Goal: Task Accomplishment & Management: Complete application form

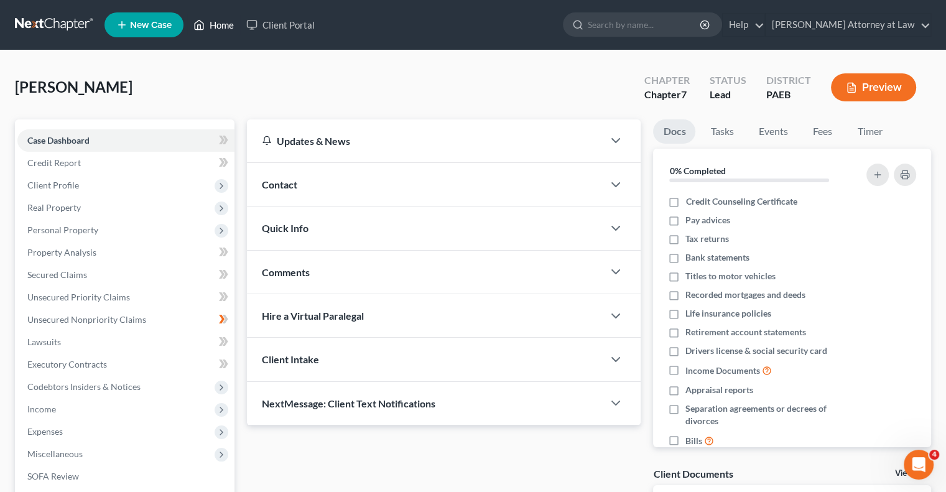
click at [216, 24] on link "Home" at bounding box center [213, 25] width 53 height 22
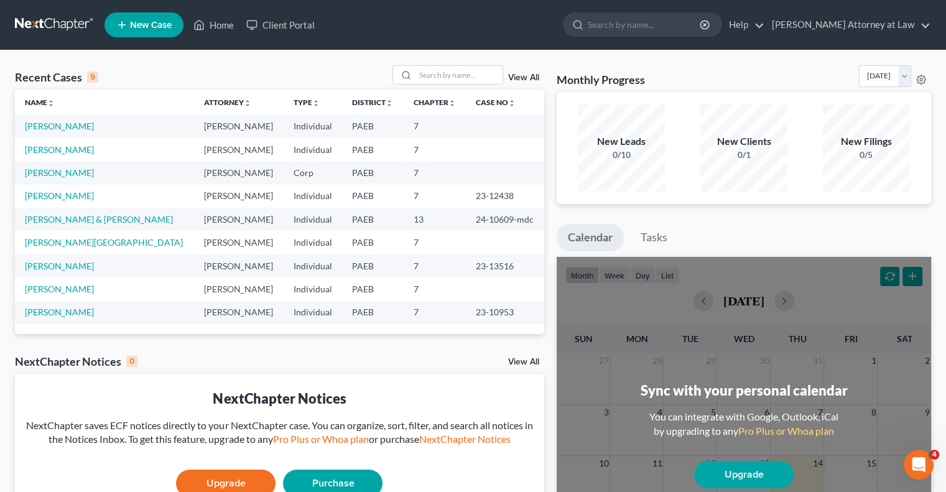
click at [152, 24] on span "New Case" at bounding box center [151, 25] width 42 height 9
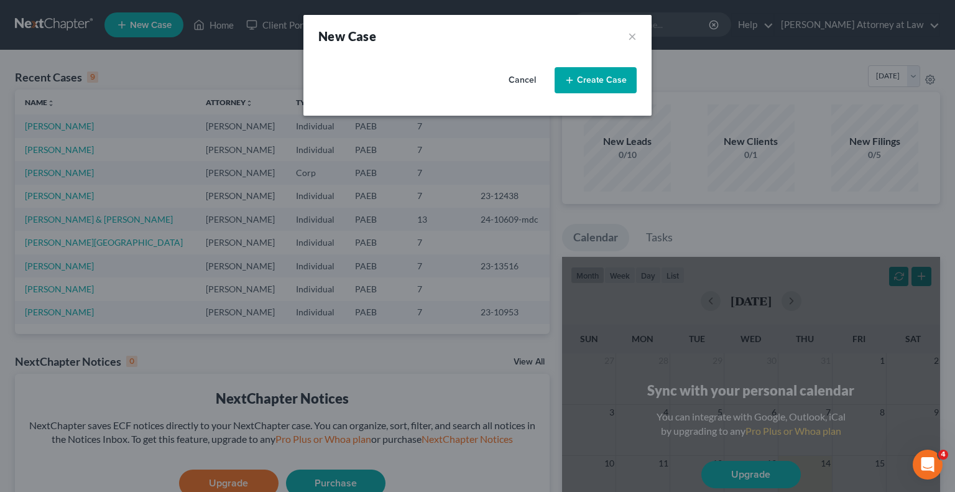
select select "67"
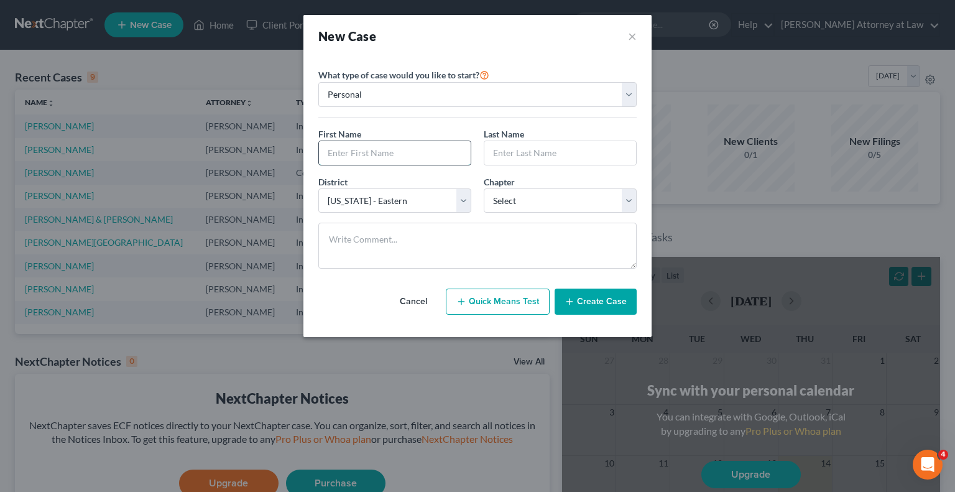
click at [428, 153] on input "text" at bounding box center [395, 153] width 152 height 24
type input "Gulzar"
click at [578, 154] on input "text" at bounding box center [561, 153] width 152 height 24
type input "[PERSON_NAME]"
click at [631, 199] on select "Select 7 11 12 13" at bounding box center [560, 200] width 153 height 25
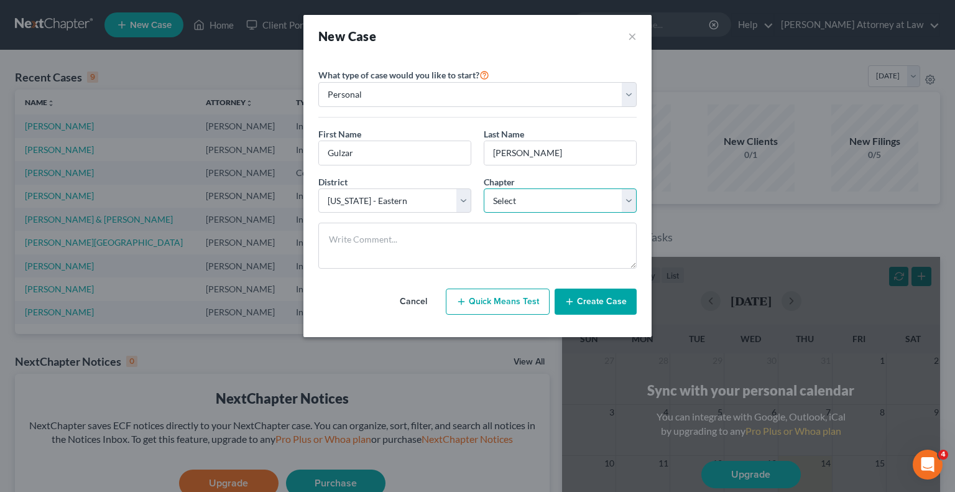
select select "0"
click at [484, 188] on select "Select 7 11 12 13" at bounding box center [560, 200] width 153 height 25
click at [595, 304] on button "Create Case" at bounding box center [596, 302] width 82 height 26
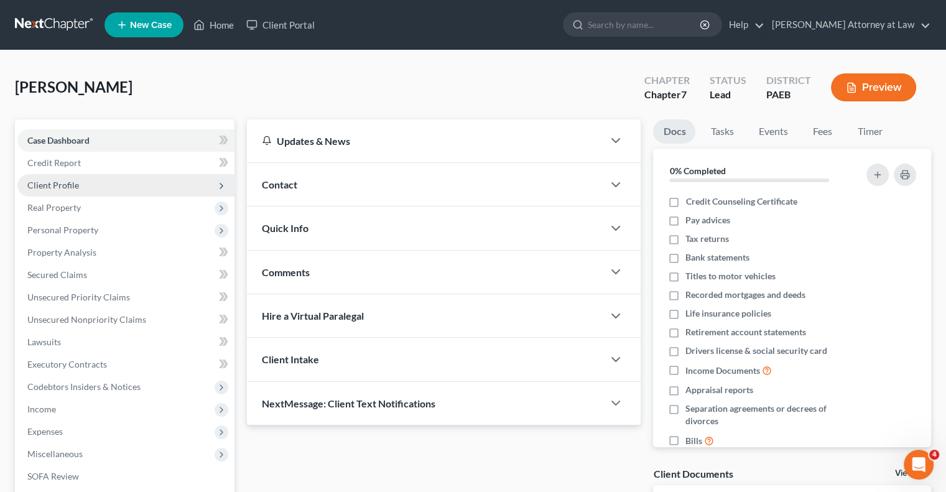
click at [72, 192] on span "Client Profile" at bounding box center [125, 185] width 217 height 22
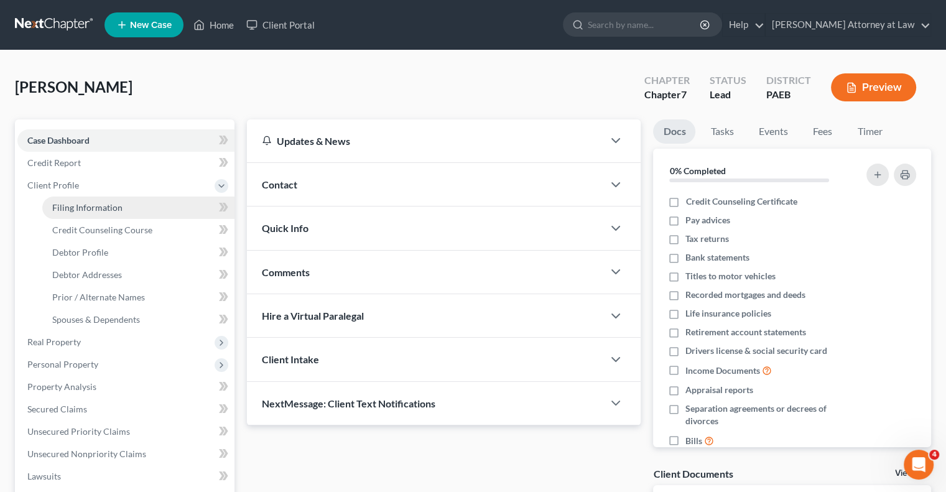
click at [100, 208] on span "Filing Information" at bounding box center [87, 207] width 70 height 11
select select "1"
select select "0"
select select "67"
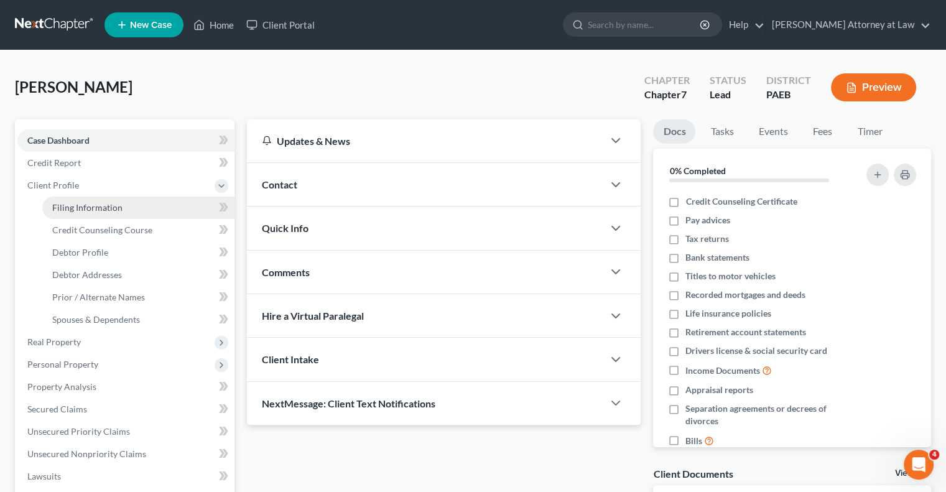
select select "39"
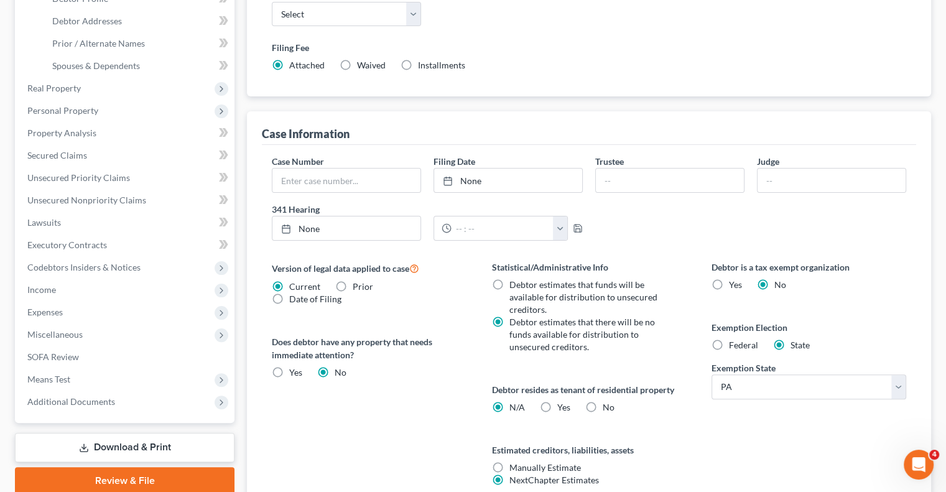
scroll to position [259, 0]
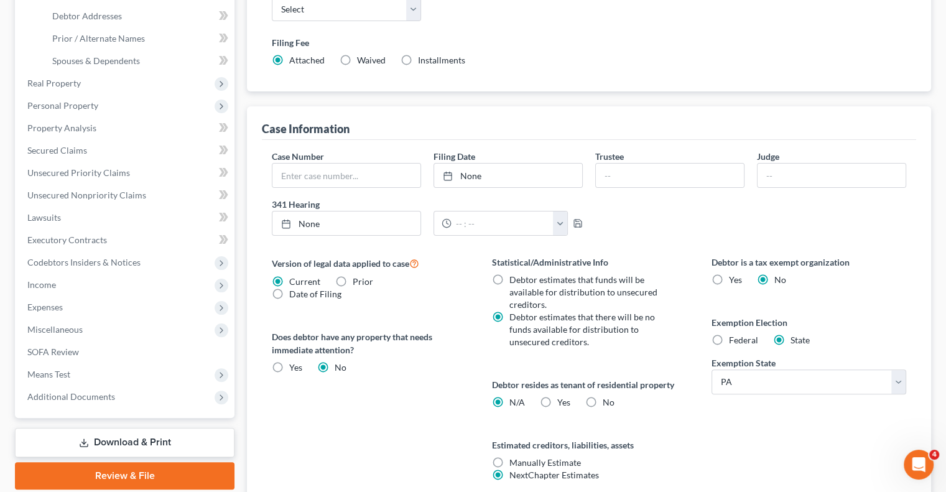
click at [729, 336] on label "Federal" at bounding box center [743, 340] width 29 height 12
click at [734, 336] on input "Federal" at bounding box center [738, 338] width 8 height 8
radio input "true"
radio input "false"
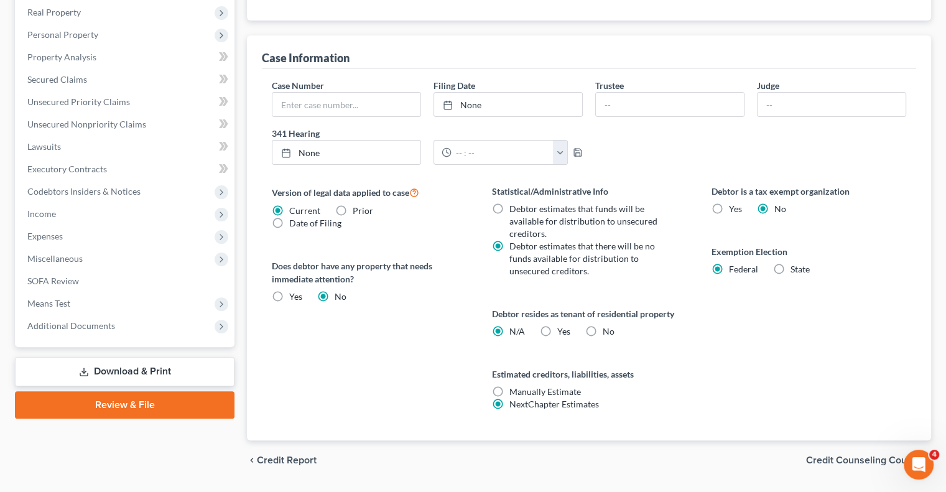
scroll to position [353, 0]
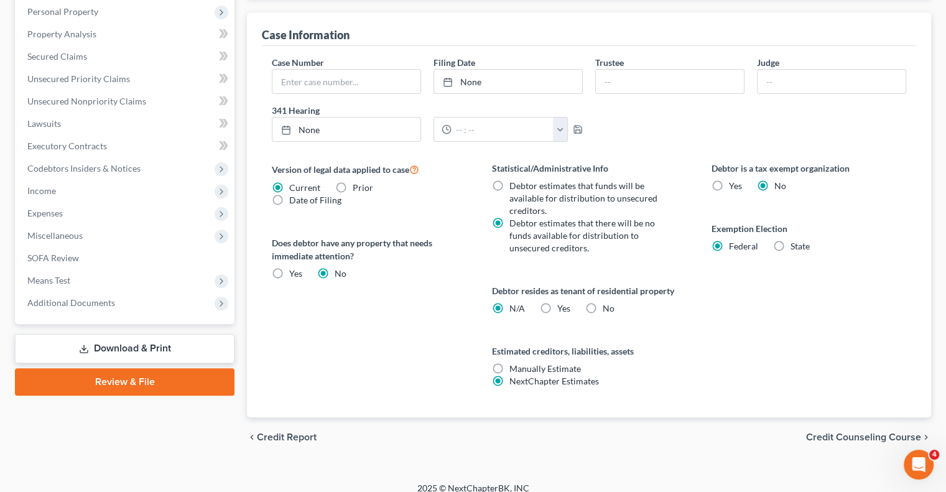
click at [557, 307] on label "Yes Yes" at bounding box center [563, 308] width 13 height 12
click at [562, 307] on input "Yes Yes" at bounding box center [566, 306] width 8 height 8
radio input "true"
radio input "false"
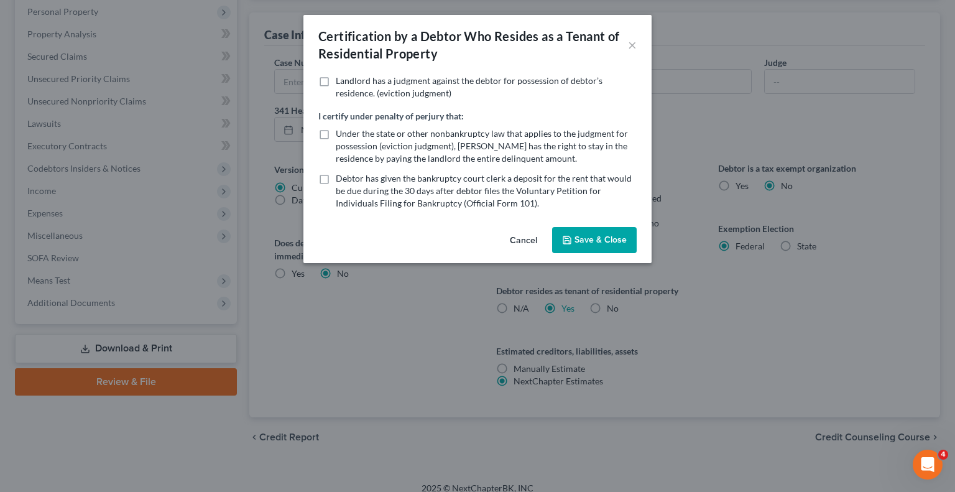
click at [599, 241] on button "Save & Close" at bounding box center [594, 240] width 85 height 26
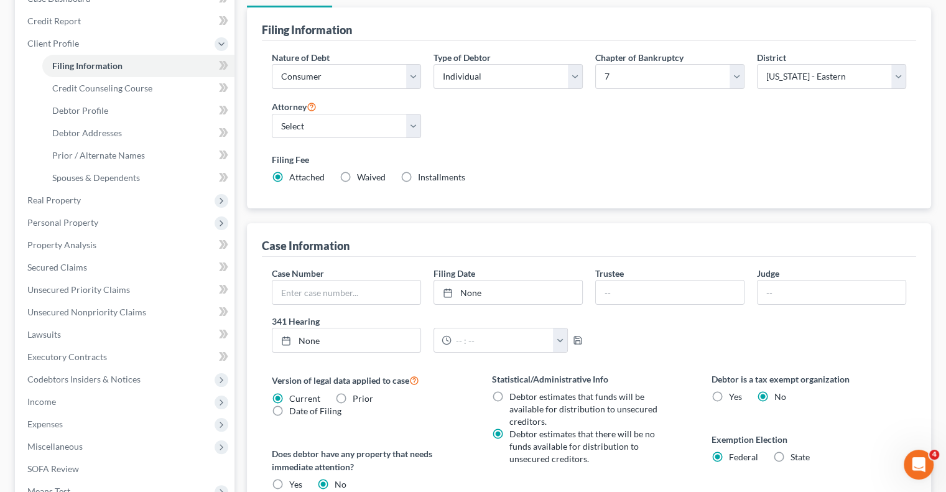
scroll to position [139, 0]
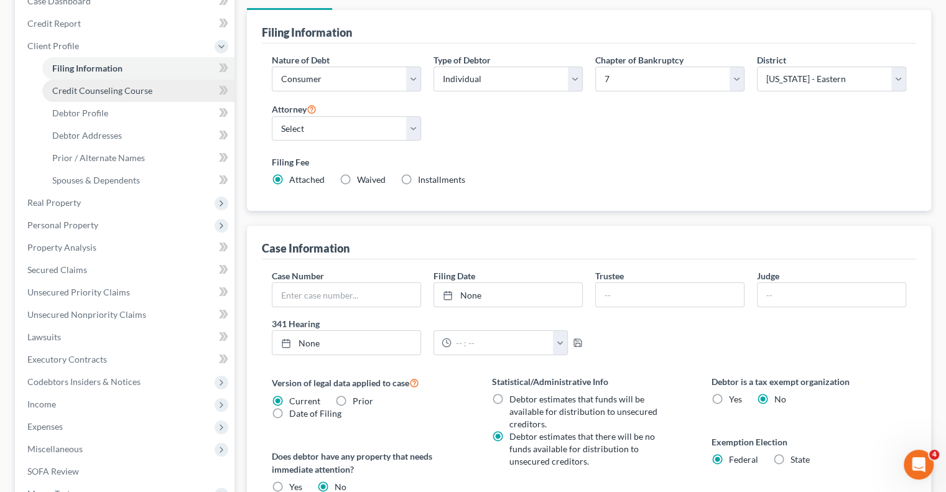
click at [134, 93] on span "Credit Counseling Course" at bounding box center [102, 90] width 100 height 11
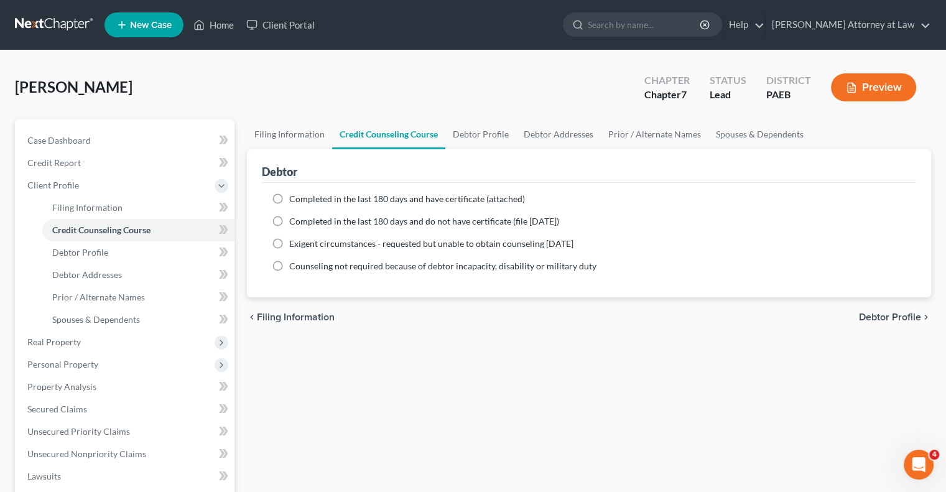
click at [289, 198] on label "Completed in the last 180 days and have certificate (attached)" at bounding box center [407, 199] width 236 height 12
click at [294, 198] on input "Completed in the last 180 days and have certificate (attached)" at bounding box center [298, 197] width 8 height 8
radio input "true"
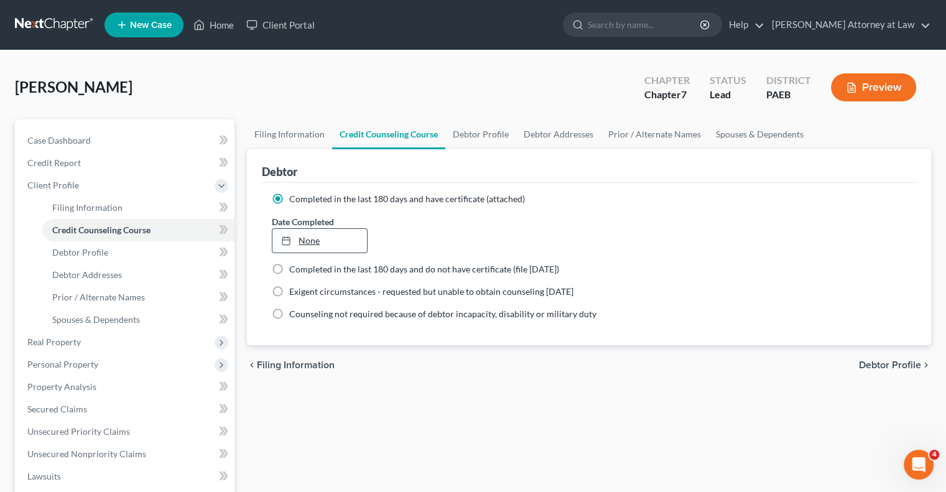
type input "[DATE]"
click at [313, 245] on link "[DATE]" at bounding box center [319, 241] width 94 height 24
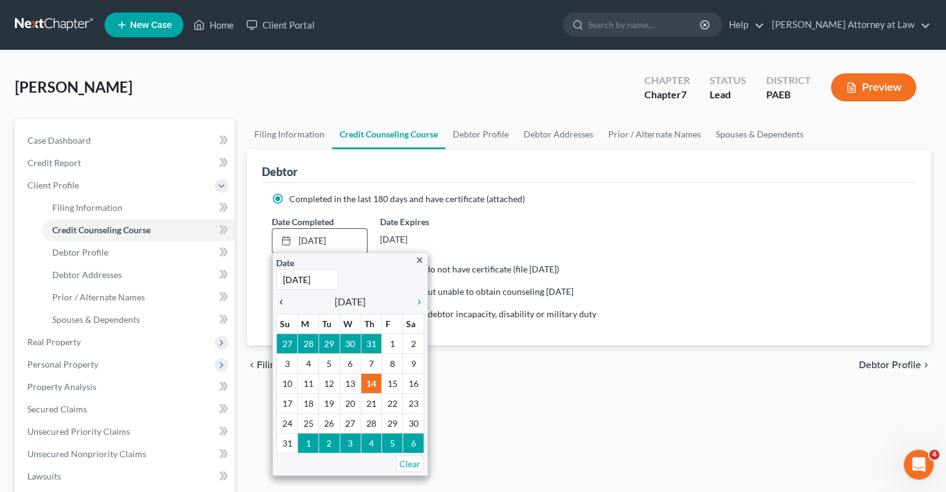
click at [279, 303] on icon "chevron_left" at bounding box center [284, 302] width 16 height 10
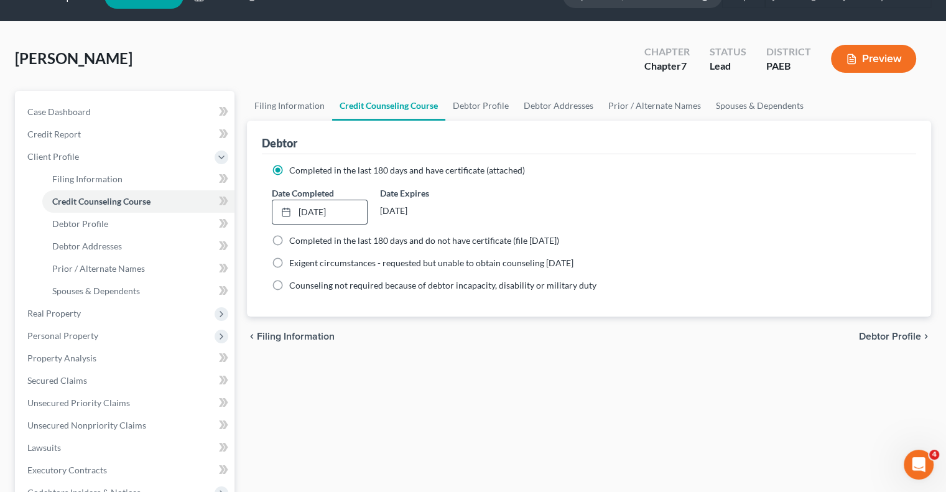
scroll to position [14, 0]
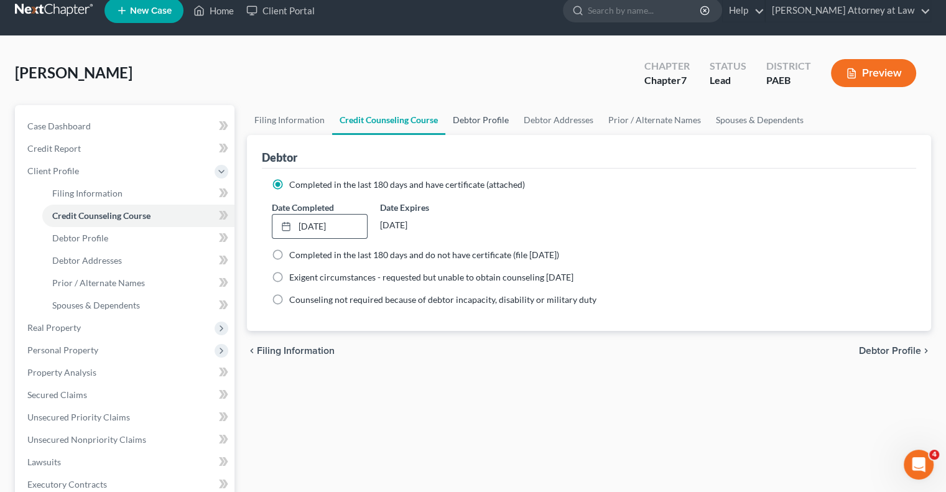
click at [480, 115] on link "Debtor Profile" at bounding box center [480, 120] width 71 height 30
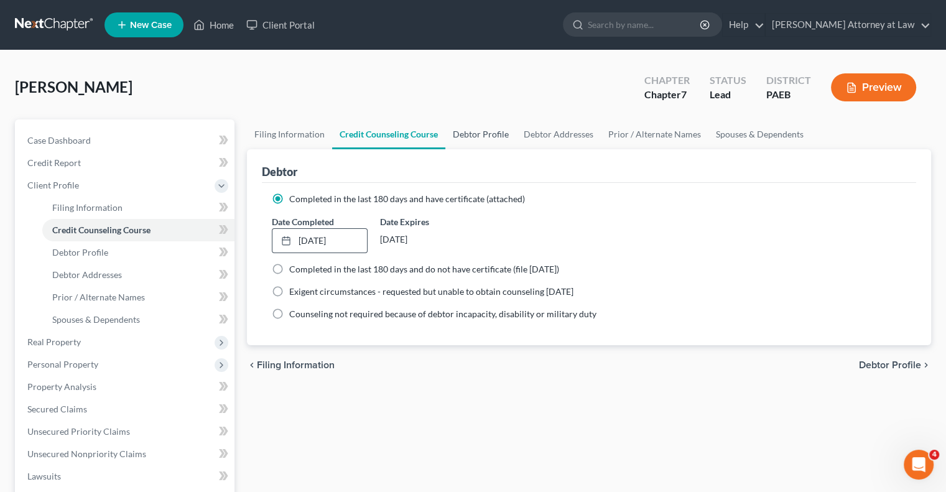
select select "0"
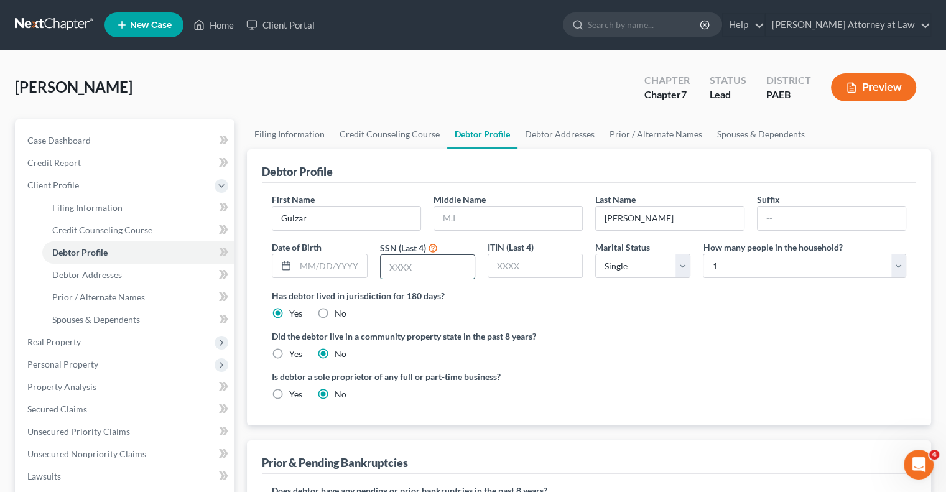
click at [421, 272] on input "text" at bounding box center [428, 267] width 94 height 24
click at [508, 268] on input "text" at bounding box center [535, 266] width 94 height 24
click at [397, 268] on input "text" at bounding box center [428, 267] width 94 height 24
type input "0984"
click at [902, 262] on select "Select 1 2 3 4 5 6 7 8 9 10 11 12 13 14 15 16 17 18 19 20" at bounding box center [804, 266] width 203 height 25
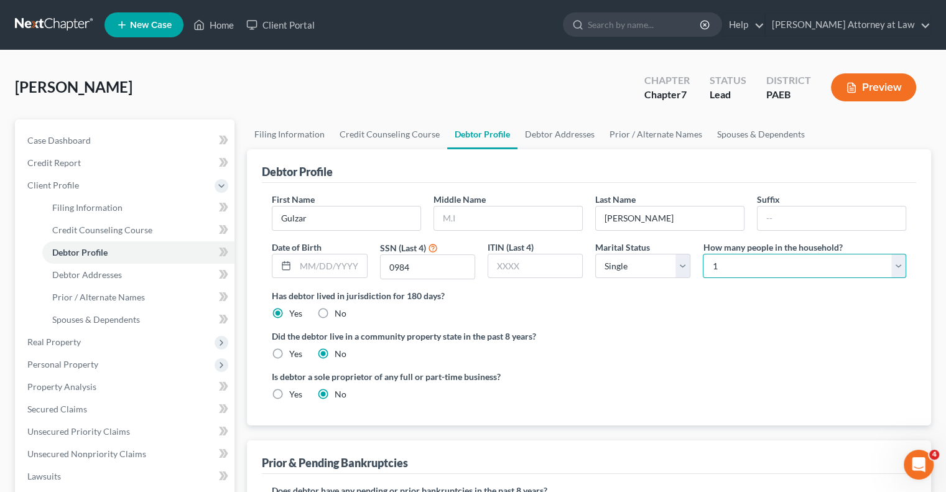
select select "1"
click at [703, 254] on select "Select 1 2 3 4 5 6 7 8 9 10 11 12 13 14 15 16 17 18 19 20" at bounding box center [804, 266] width 203 height 25
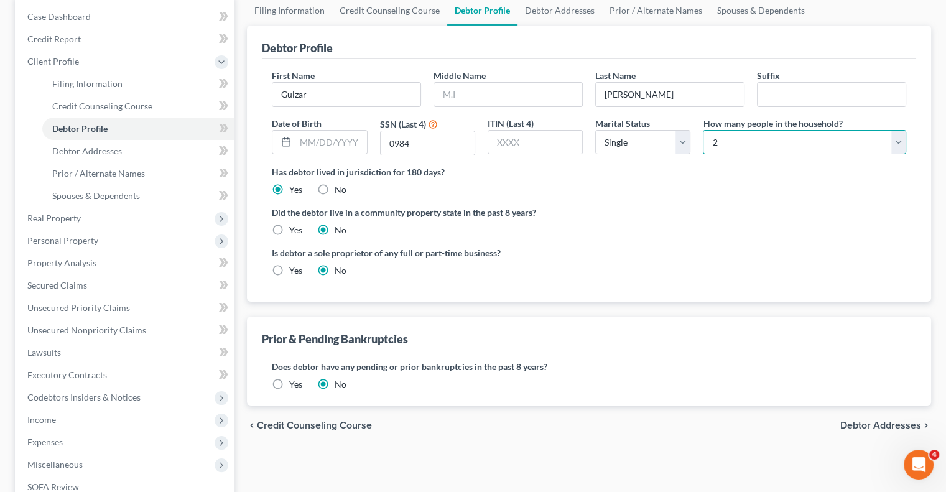
scroll to position [113, 0]
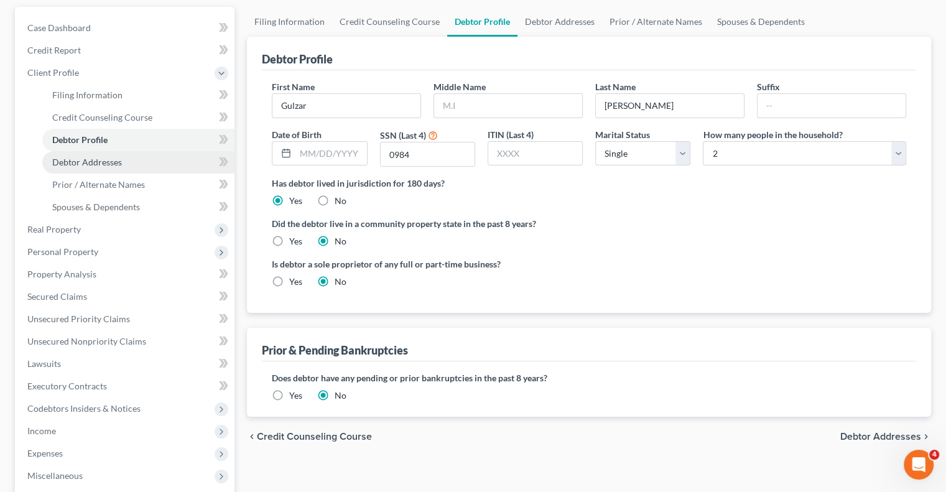
click at [96, 159] on span "Debtor Addresses" at bounding box center [87, 162] width 70 height 11
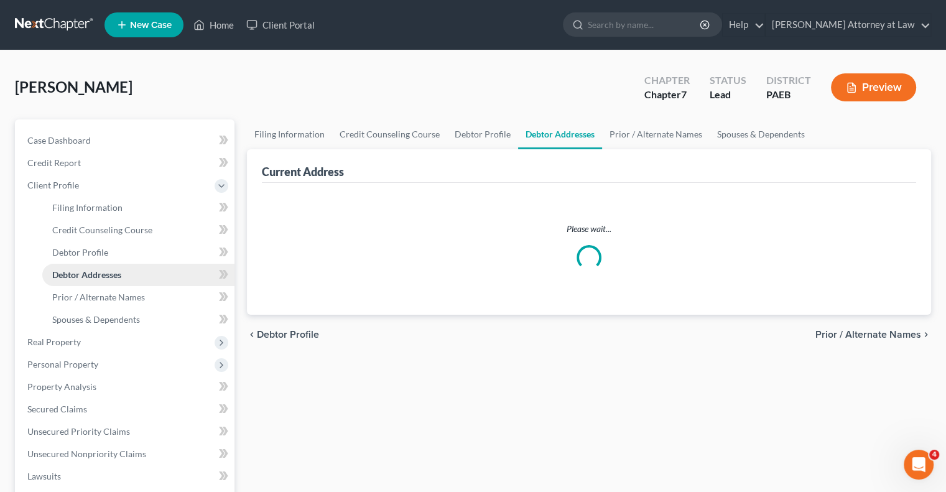
select select "0"
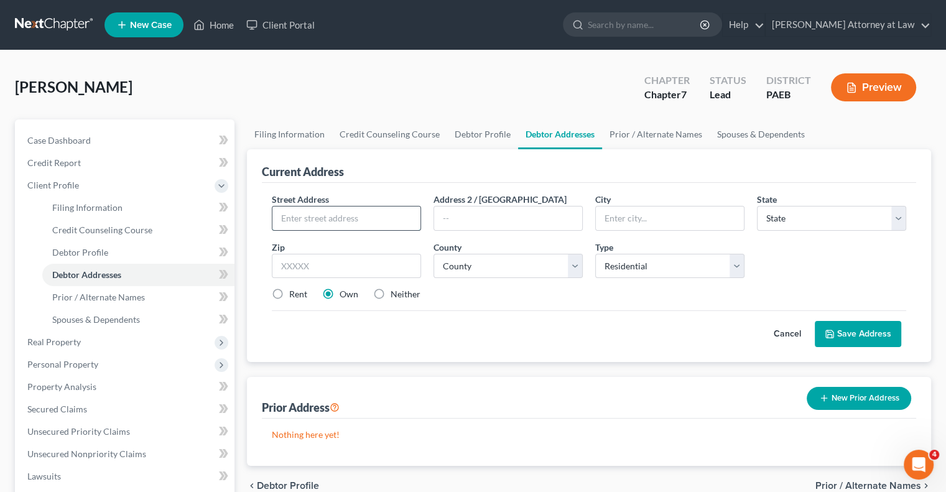
click at [299, 218] on input "text" at bounding box center [346, 218] width 148 height 24
type input "[STREET_ADDRESS][PERSON_NAME]"
click at [629, 216] on input "text" at bounding box center [670, 218] width 148 height 24
type input "Upper [PERSON_NAME]"
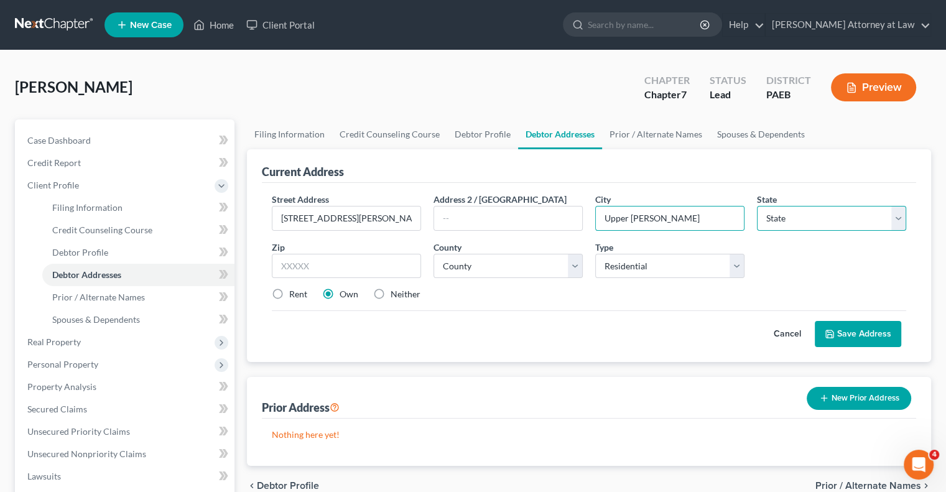
click at [899, 218] on select "State [US_STATE] AK AR AZ CA CO CT DE DC [GEOGRAPHIC_DATA] [GEOGRAPHIC_DATA] GU…" at bounding box center [831, 218] width 149 height 25
select select "39"
click at [757, 206] on select "State [US_STATE] AK AR AZ CA CO CT DE DC [GEOGRAPHIC_DATA] [GEOGRAPHIC_DATA] GU…" at bounding box center [831, 218] width 149 height 25
click at [299, 263] on input "text" at bounding box center [346, 266] width 149 height 25
type input "19082"
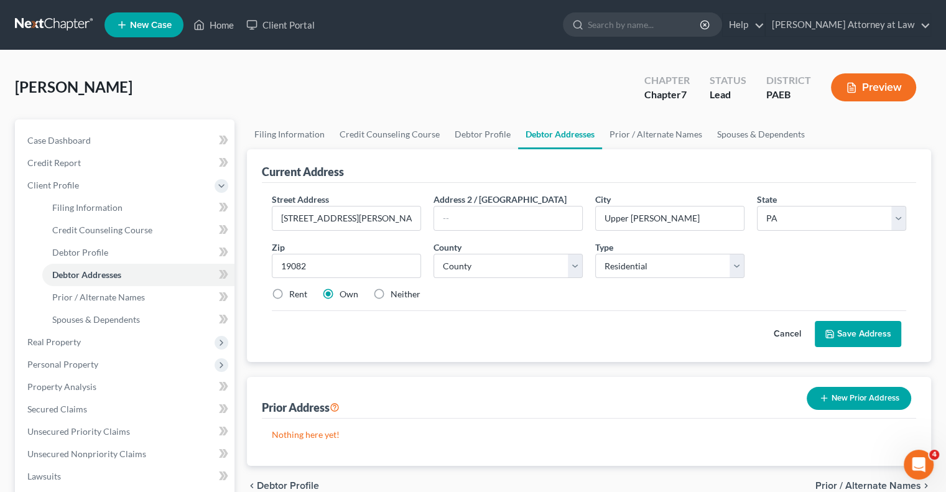
click at [289, 290] on label "Rent" at bounding box center [298, 294] width 18 height 12
click at [294, 290] on input "Rent" at bounding box center [298, 292] width 8 height 8
radio input "true"
click at [573, 263] on select "County [GEOGRAPHIC_DATA] [GEOGRAPHIC_DATA] [GEOGRAPHIC_DATA] [GEOGRAPHIC_DATA] …" at bounding box center [508, 266] width 149 height 25
select select "22"
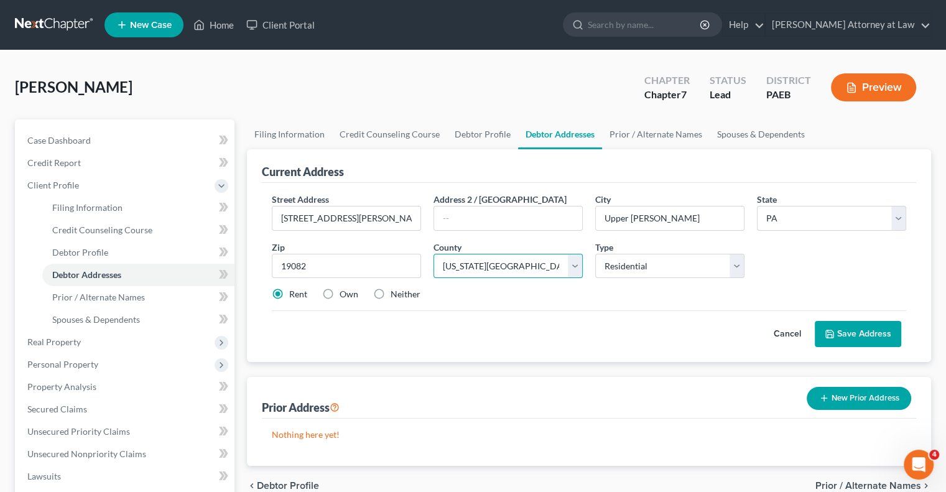
click at [434, 254] on select "County [GEOGRAPHIC_DATA] [GEOGRAPHIC_DATA] [GEOGRAPHIC_DATA] [GEOGRAPHIC_DATA] …" at bounding box center [508, 266] width 149 height 25
click at [735, 268] on select "Select Residential Mailing Rental Business" at bounding box center [669, 266] width 149 height 25
click at [595, 254] on select "Select Residential Mailing Rental Business" at bounding box center [669, 266] width 149 height 25
click at [863, 332] on button "Save Address" at bounding box center [858, 334] width 86 height 26
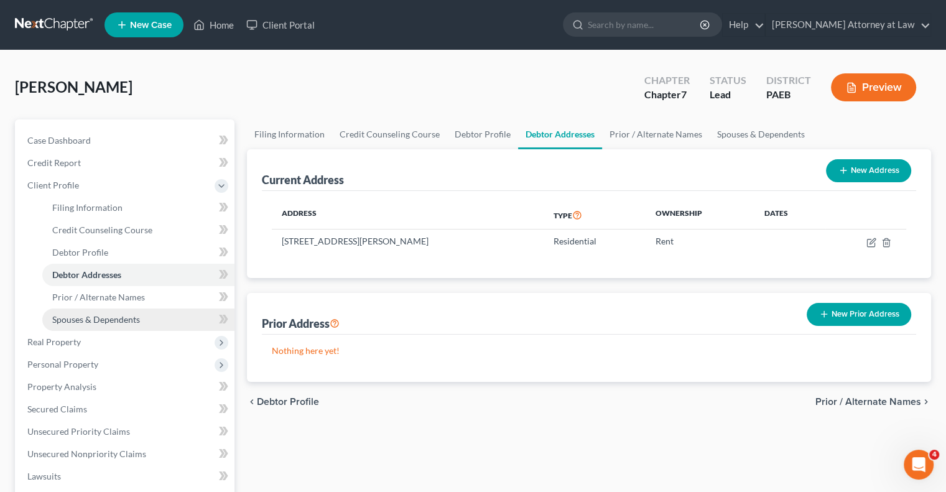
click at [118, 322] on span "Spouses & Dependents" at bounding box center [96, 319] width 88 height 11
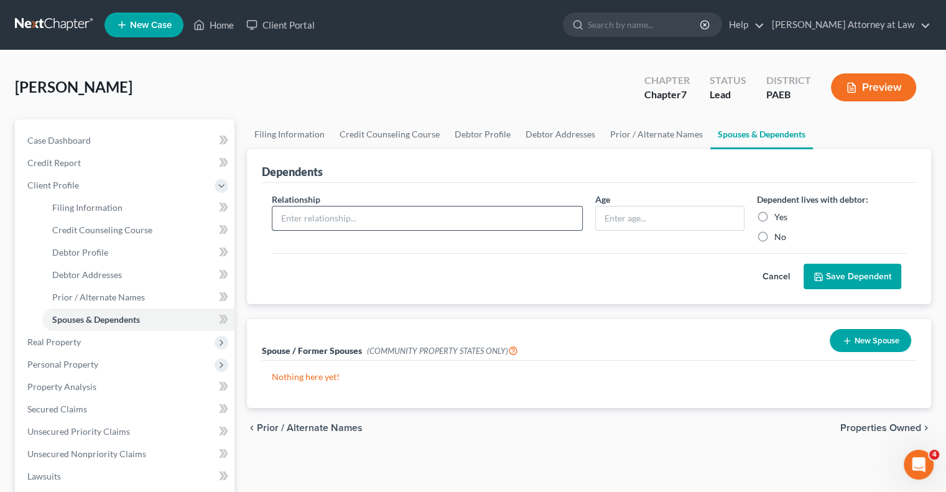
click at [410, 215] on input "text" at bounding box center [427, 218] width 310 height 24
type input "Daughter"
click at [644, 220] on input "text" at bounding box center [670, 218] width 148 height 24
click at [104, 345] on span "Real Property" at bounding box center [125, 342] width 217 height 22
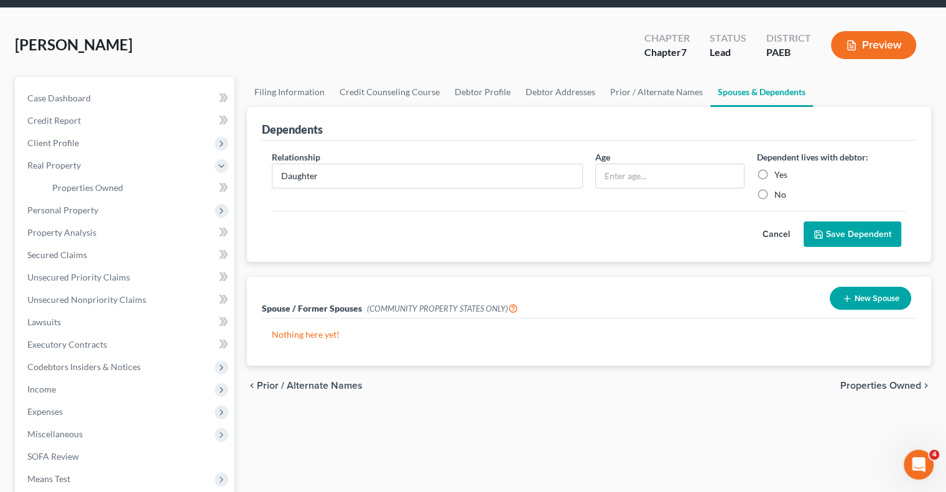
scroll to position [45, 0]
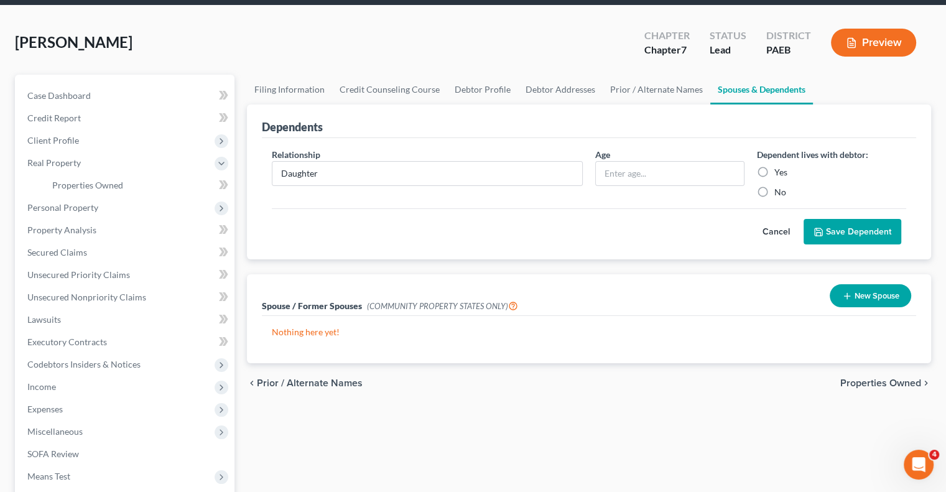
click at [774, 169] on label "Yes" at bounding box center [780, 172] width 13 height 12
click at [779, 169] on input "Yes" at bounding box center [783, 170] width 8 height 8
radio input "true"
click at [68, 208] on span "Personal Property" at bounding box center [62, 207] width 71 height 11
